Goal: Information Seeking & Learning: Learn about a topic

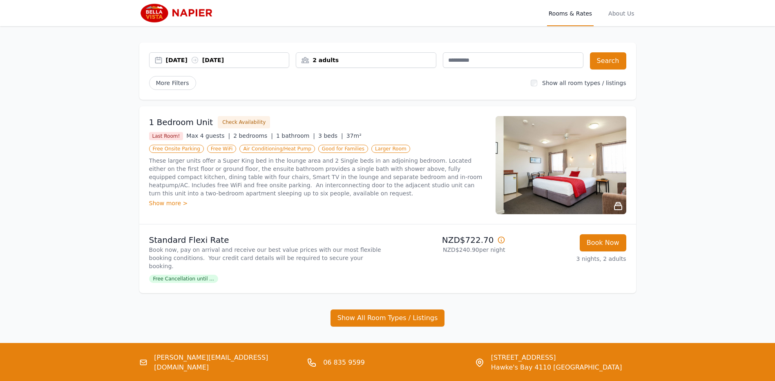
click at [620, 171] on img at bounding box center [560, 165] width 131 height 98
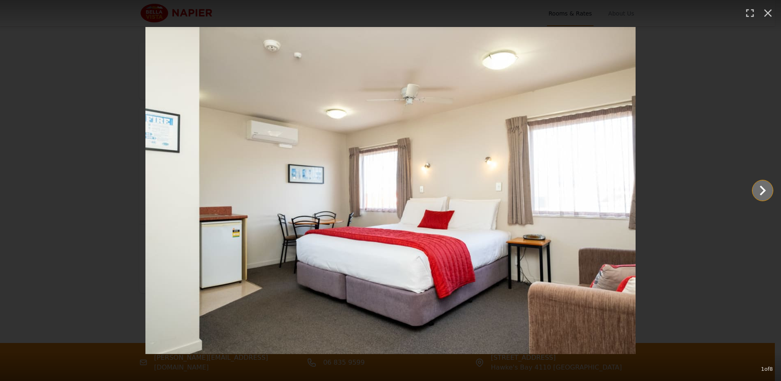
click at [761, 191] on icon "Show slide 2 of 8" at bounding box center [763, 191] width 20 height 20
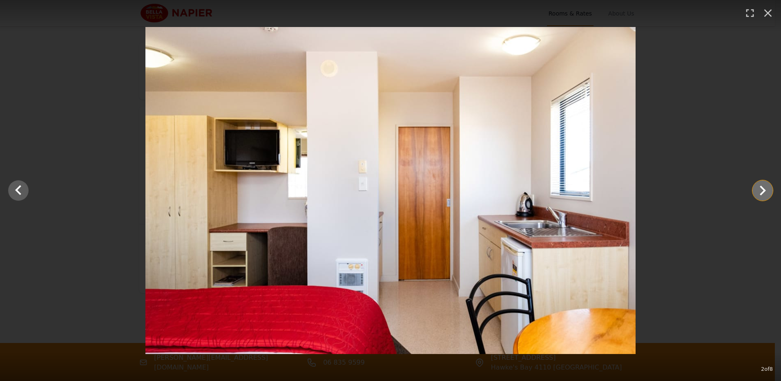
click at [761, 191] on icon "Show slide 3 of 8" at bounding box center [763, 191] width 20 height 20
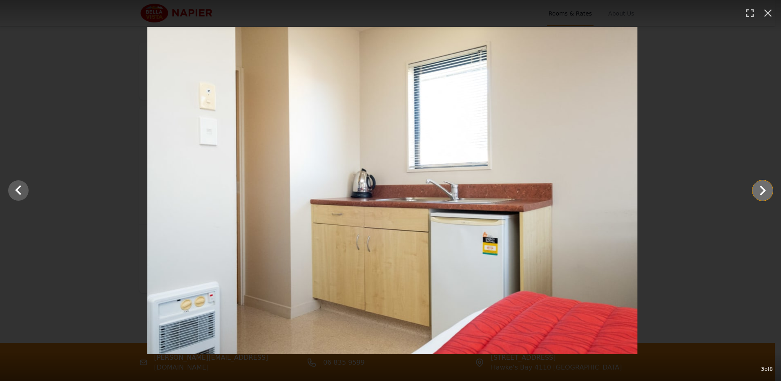
click at [761, 191] on icon "Show slide 4 of 8" at bounding box center [763, 191] width 20 height 20
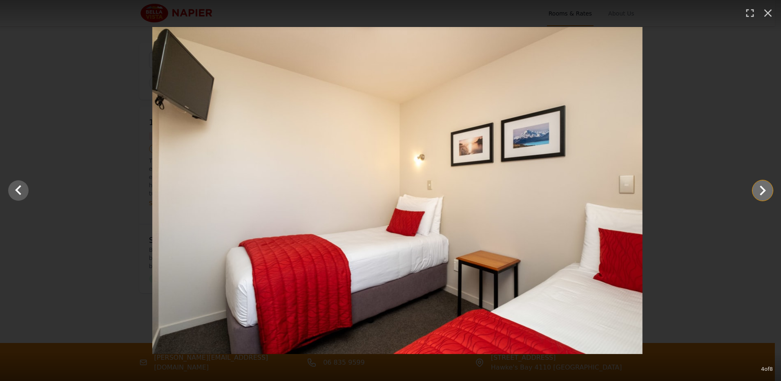
click at [761, 191] on icon "Show slide 5 of 8" at bounding box center [763, 191] width 20 height 20
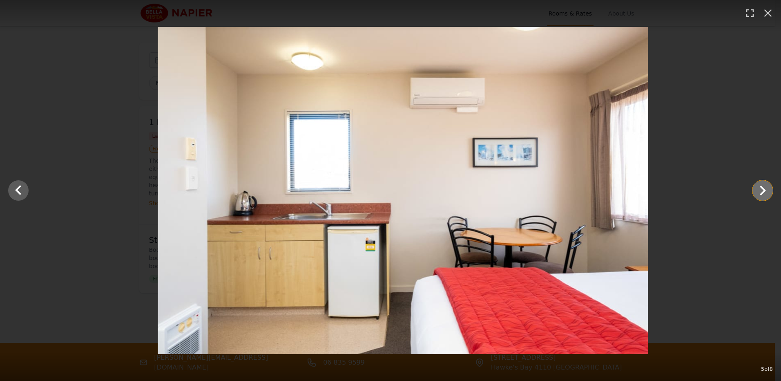
click at [761, 191] on icon "Show slide 6 of 8" at bounding box center [763, 191] width 20 height 20
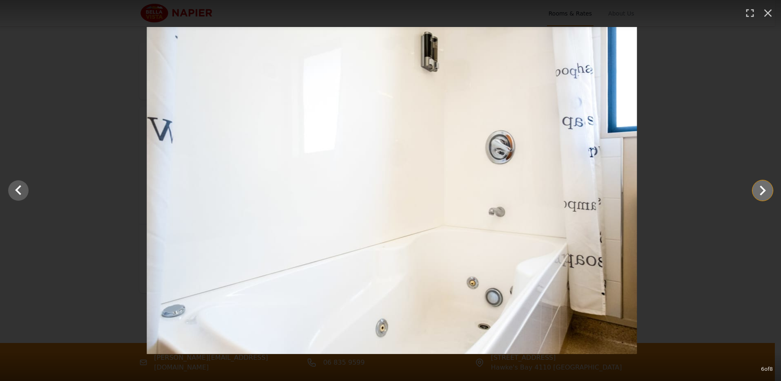
click at [760, 191] on icon "Show slide 7 of 8" at bounding box center [763, 191] width 20 height 20
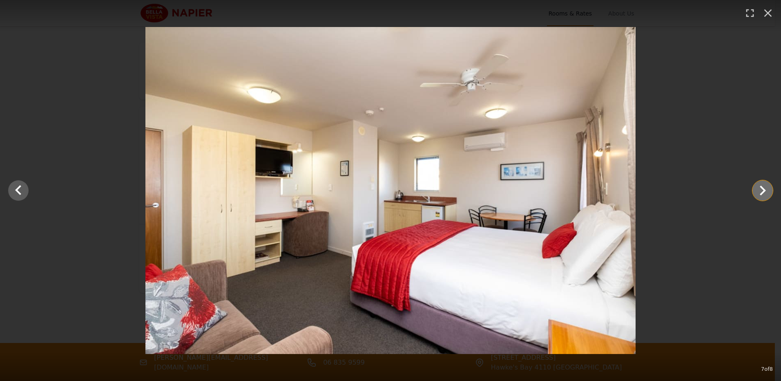
click at [759, 191] on icon "Show slide 8 of 8" at bounding box center [763, 191] width 20 height 20
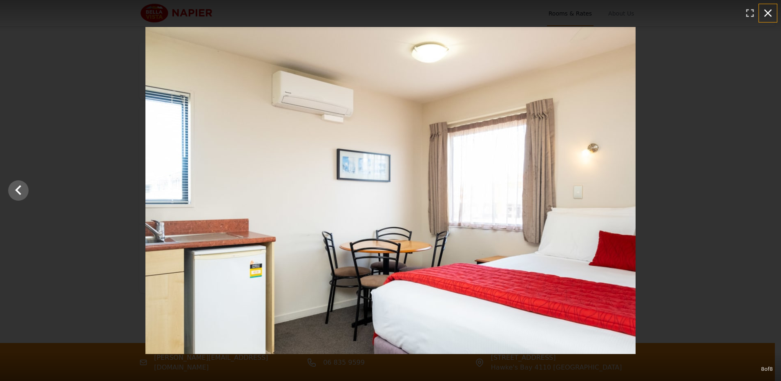
click at [765, 12] on icon "button" at bounding box center [767, 13] width 13 height 13
